Goal: Find specific page/section: Find specific page/section

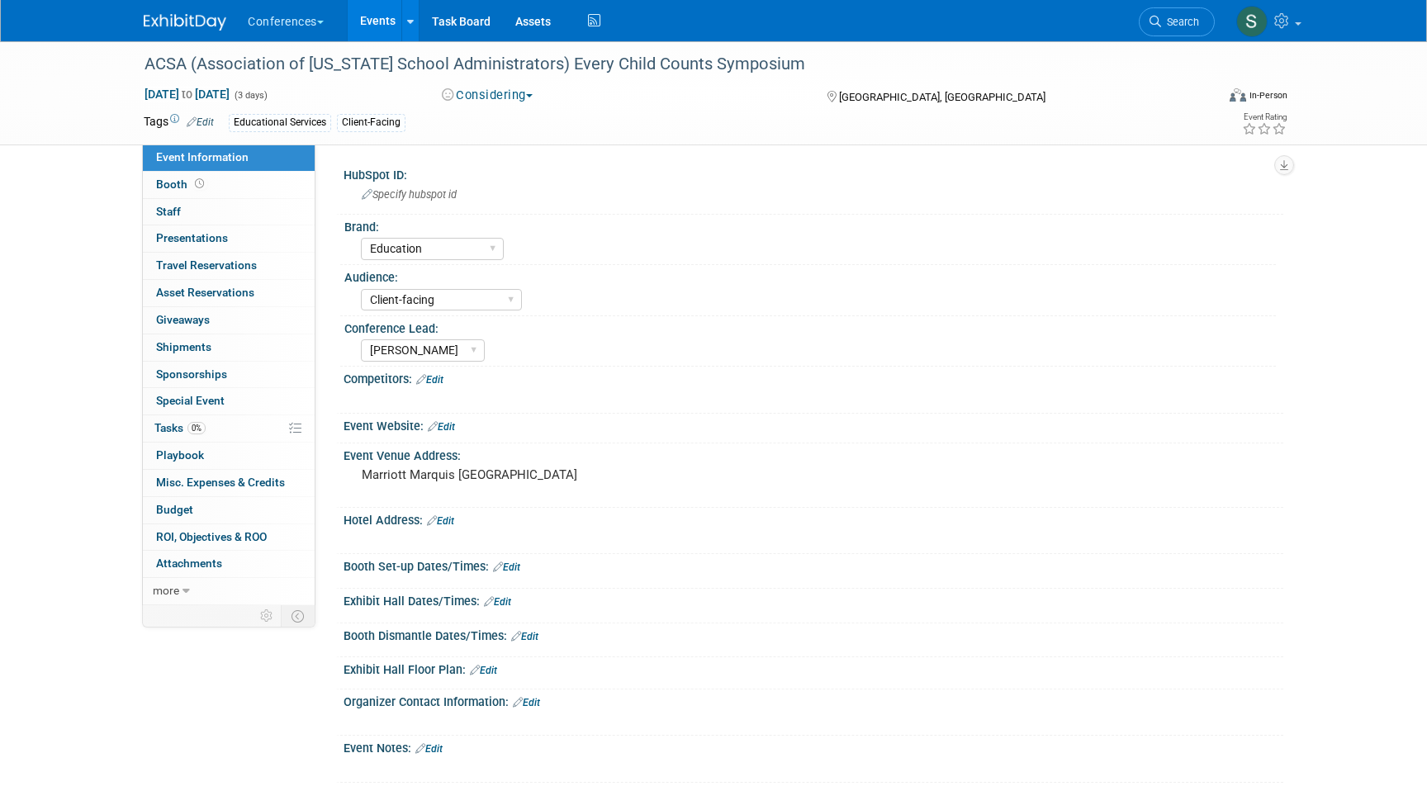
select select "Education"
select select "Client-facing"
select select "[PERSON_NAME]"
click at [1183, 14] on link "Search" at bounding box center [1177, 21] width 76 height 29
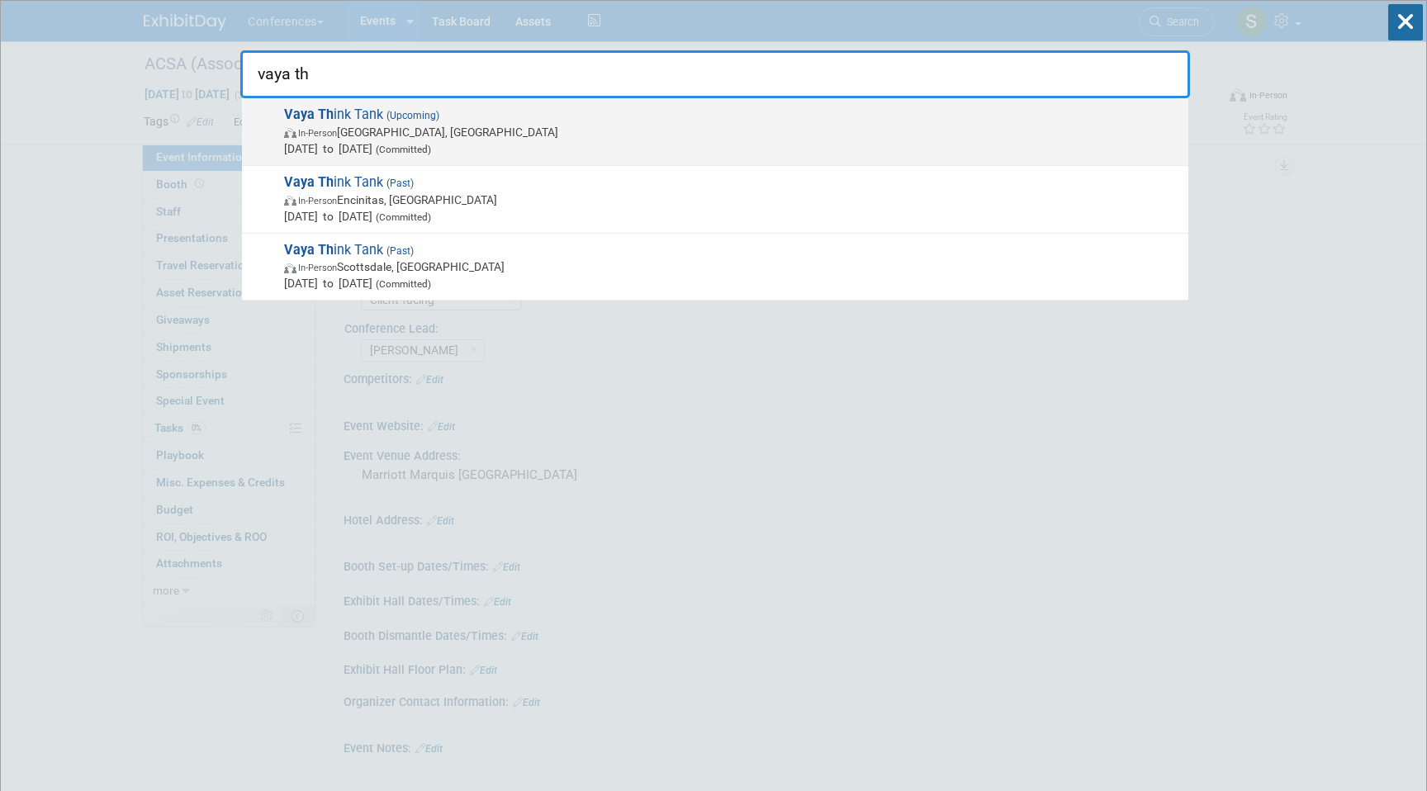
type input "vaya th"
click at [914, 151] on span "Nov 16, 2025 to Nov 18, 2025 (Committed)" at bounding box center [732, 148] width 896 height 17
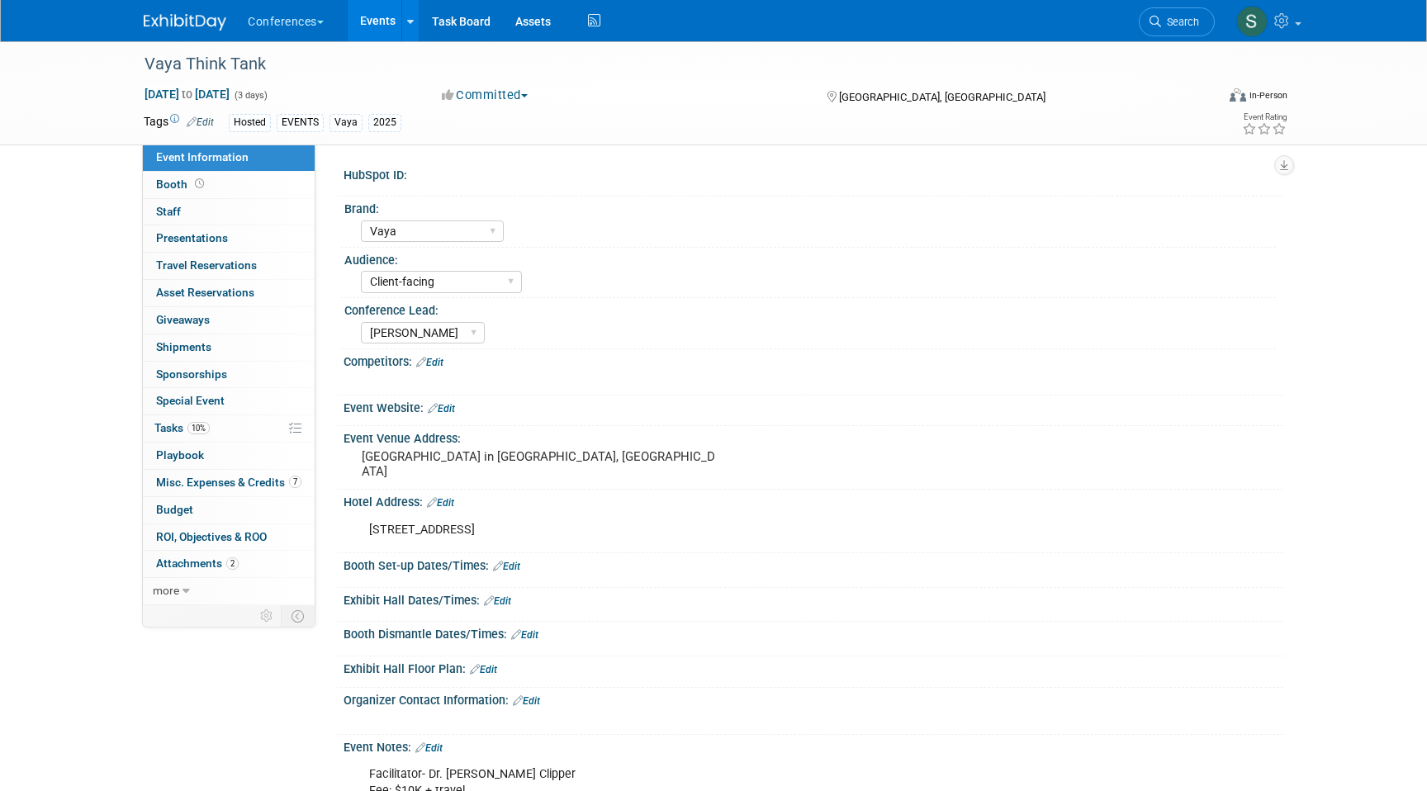
select select "Vaya"
select select "Client-facing"
select select "[PERSON_NAME]"
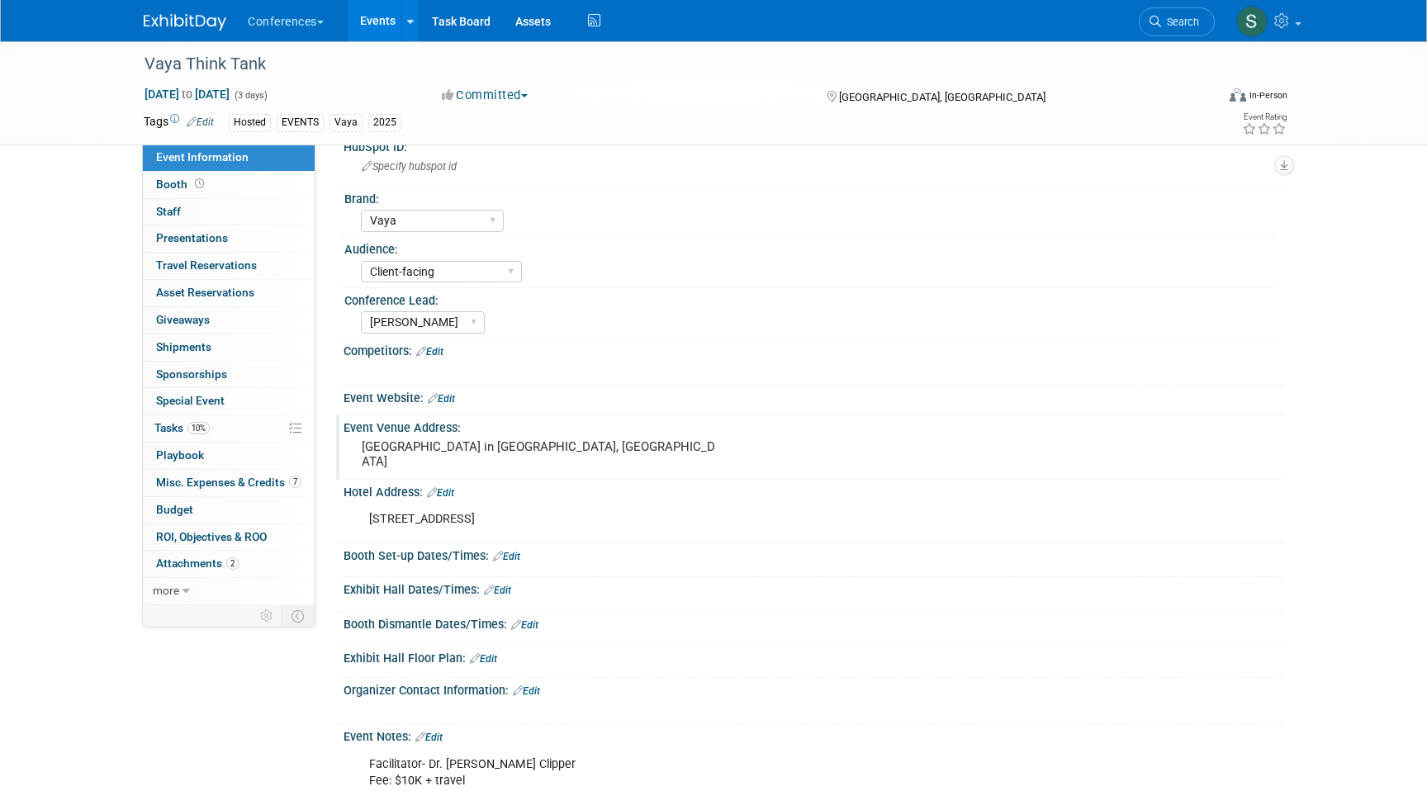
scroll to position [29, 0]
